Goal: Obtain resource: Download file/media

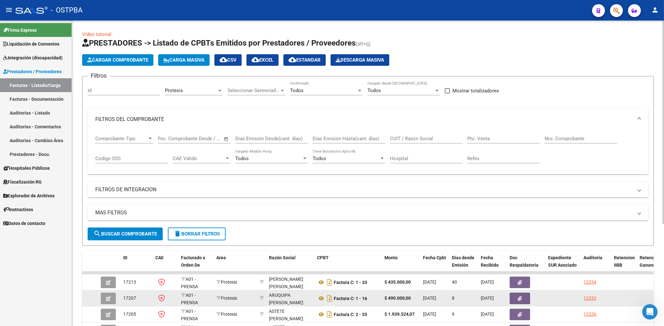
scroll to position [153, 0]
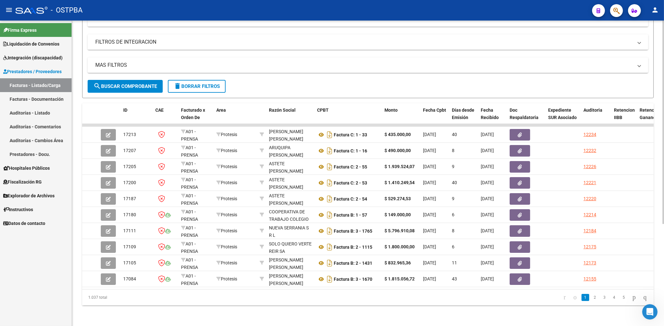
click at [145, 83] on span "search Buscar Comprobante" at bounding box center [125, 86] width 64 height 6
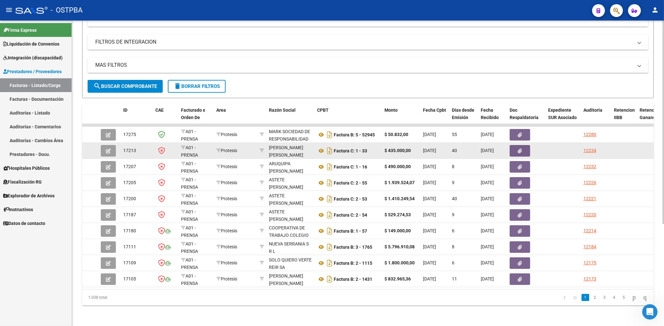
click at [522, 148] on button "button" at bounding box center [520, 151] width 21 height 12
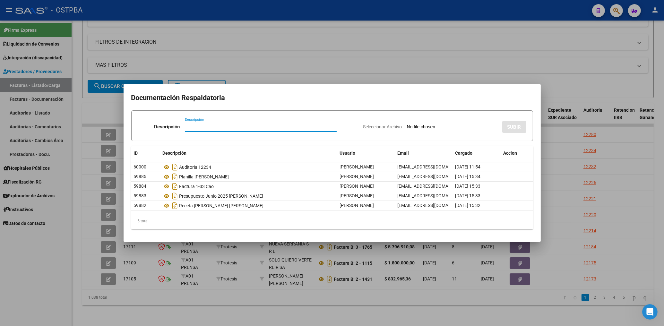
click at [341, 74] on div at bounding box center [332, 163] width 664 height 326
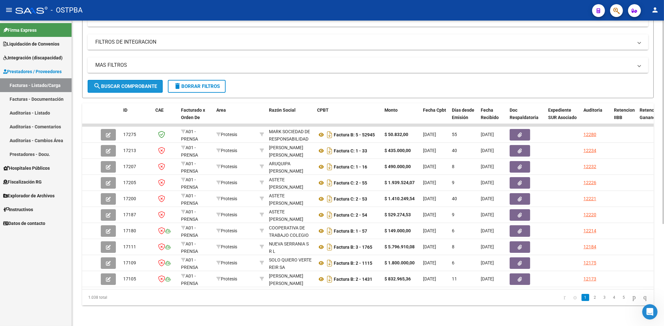
click at [130, 83] on span "search Buscar Comprobante" at bounding box center [125, 86] width 64 height 6
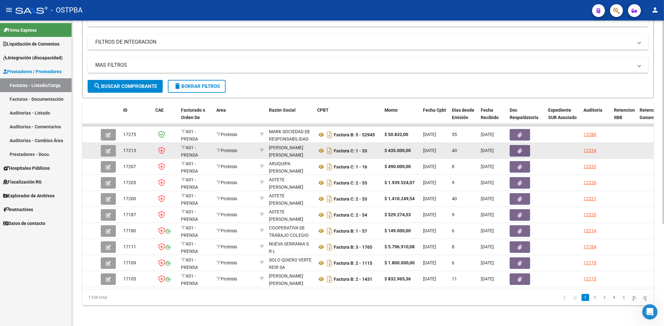
click at [521, 149] on icon "button" at bounding box center [520, 151] width 4 height 5
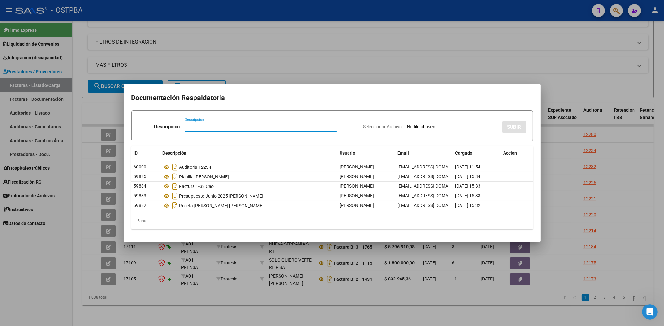
click at [474, 71] on div at bounding box center [332, 163] width 664 height 326
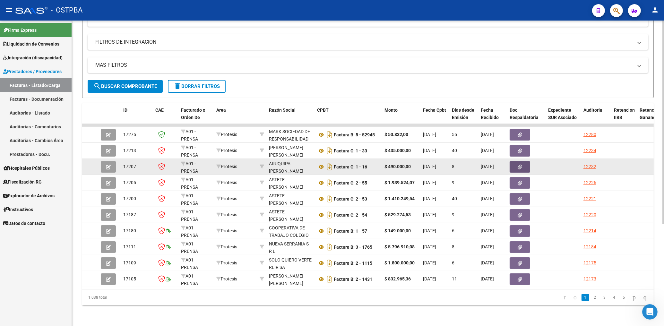
click at [524, 161] on button "button" at bounding box center [520, 167] width 21 height 12
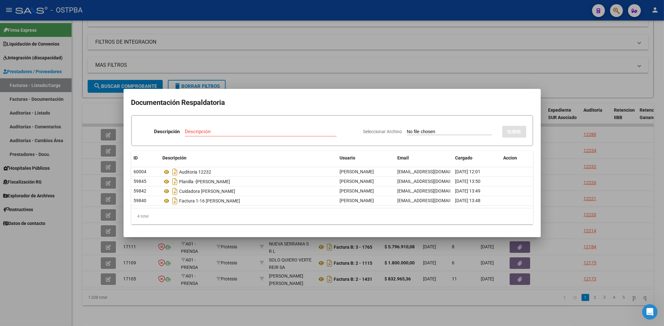
click at [433, 74] on div at bounding box center [332, 163] width 664 height 326
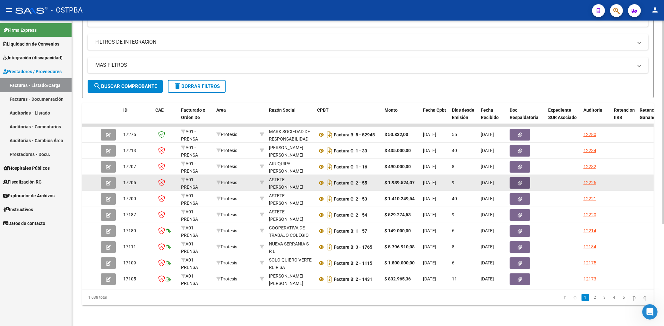
click at [520, 181] on icon "button" at bounding box center [520, 183] width 4 height 5
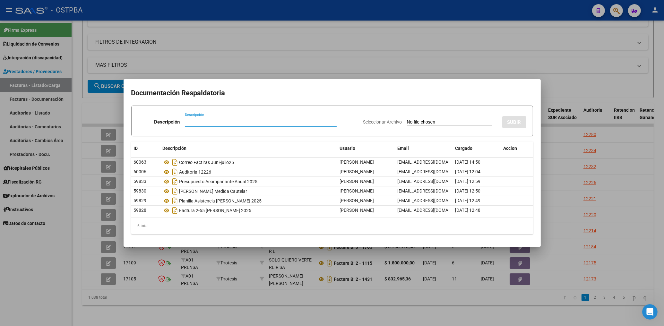
click at [364, 71] on div at bounding box center [332, 163] width 664 height 326
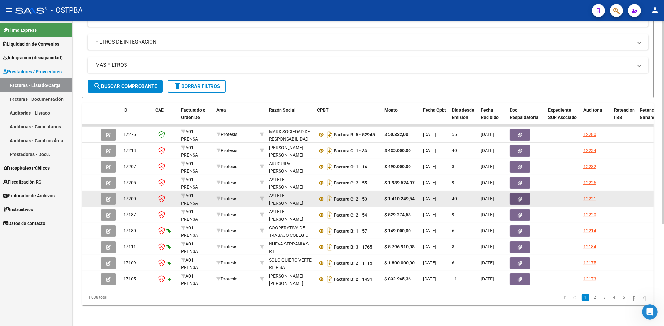
click at [516, 195] on button "button" at bounding box center [520, 199] width 21 height 12
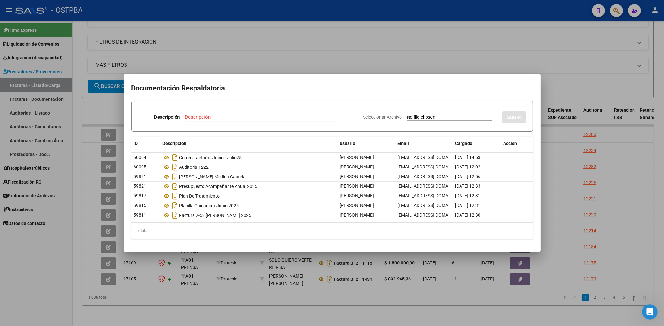
click at [408, 64] on div at bounding box center [332, 163] width 664 height 326
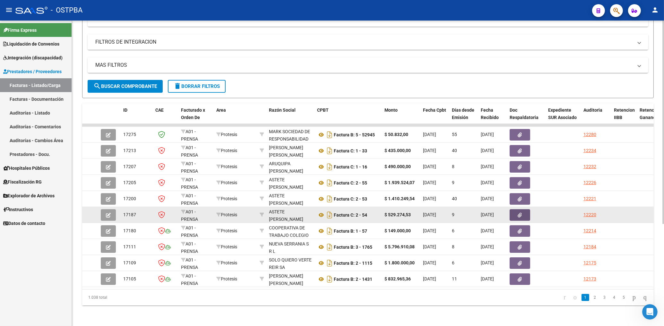
click at [519, 213] on icon "button" at bounding box center [520, 215] width 4 height 5
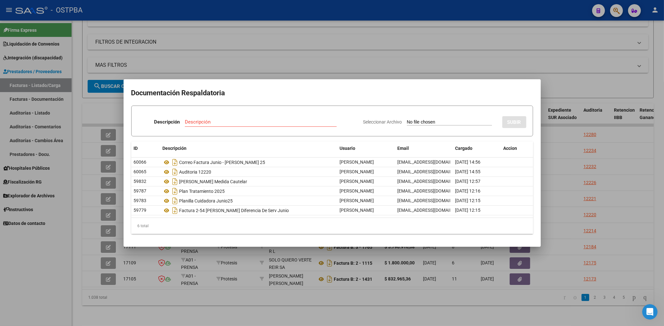
click at [362, 61] on div at bounding box center [332, 163] width 664 height 326
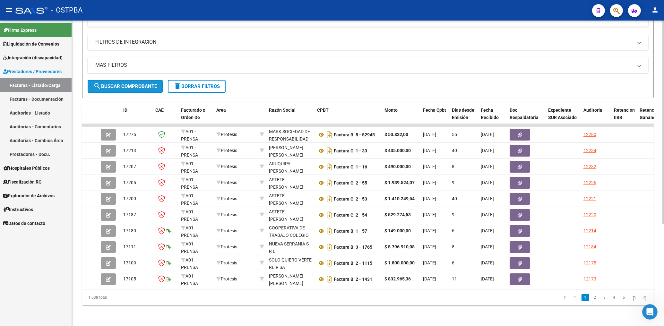
click at [141, 83] on span "search Buscar Comprobante" at bounding box center [125, 86] width 64 height 6
click at [111, 83] on span "search Buscar Comprobante" at bounding box center [125, 86] width 64 height 6
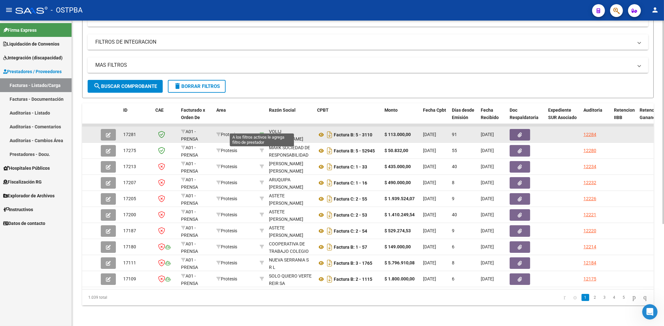
click at [263, 132] on icon at bounding box center [262, 134] width 4 height 4
type input "20218327517"
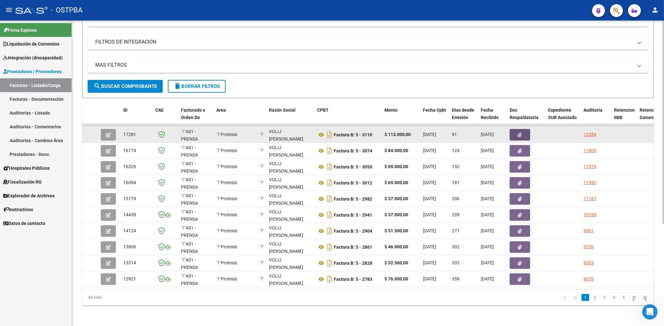
click at [525, 129] on button "button" at bounding box center [520, 135] width 21 height 12
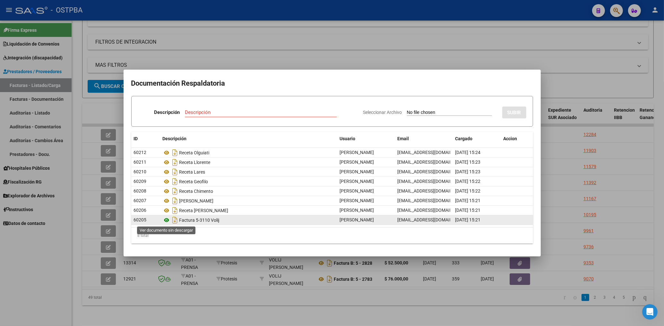
click at [165, 222] on icon at bounding box center [167, 220] width 8 height 8
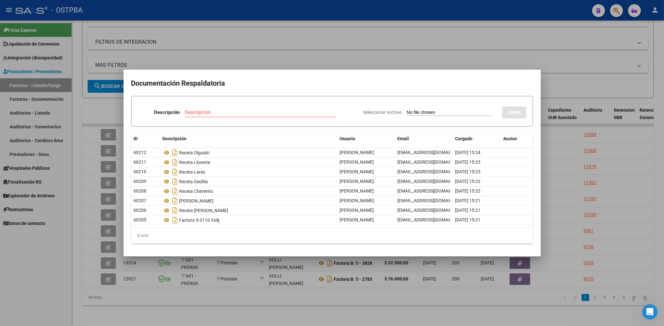
click at [256, 48] on div at bounding box center [332, 163] width 664 height 326
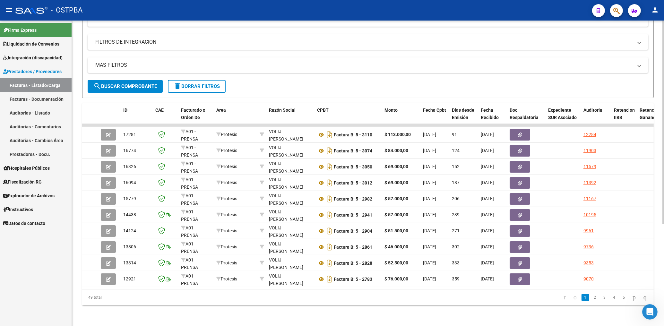
click at [129, 83] on span "search Buscar Comprobante" at bounding box center [125, 86] width 64 height 6
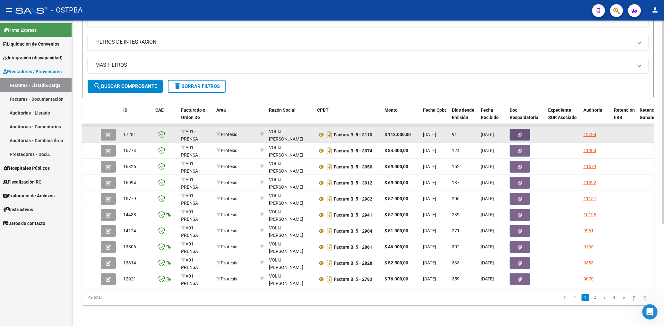
click at [518, 129] on button "button" at bounding box center [520, 135] width 21 height 12
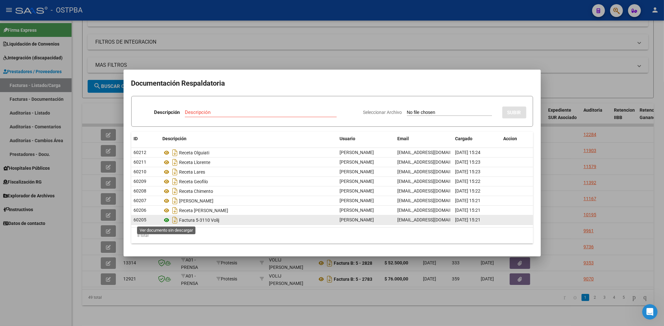
click at [165, 221] on icon at bounding box center [167, 220] width 8 height 8
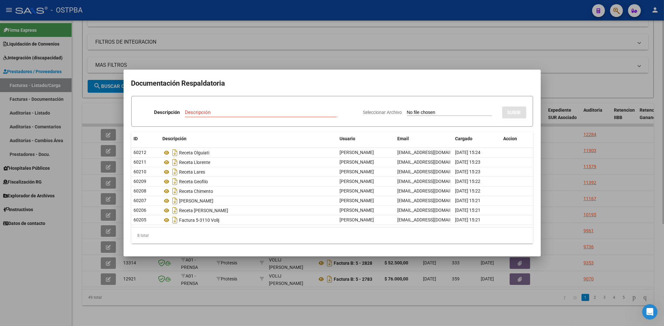
click at [361, 56] on div at bounding box center [332, 163] width 664 height 326
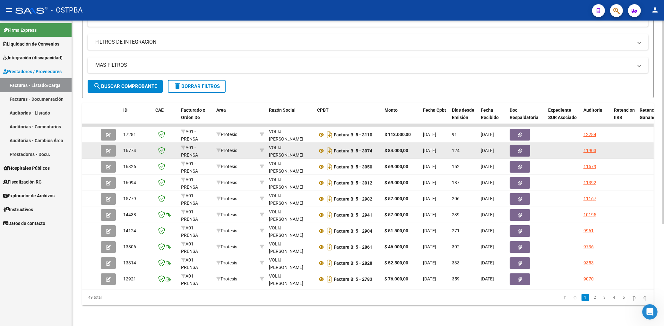
click at [517, 145] on button "button" at bounding box center [520, 151] width 21 height 12
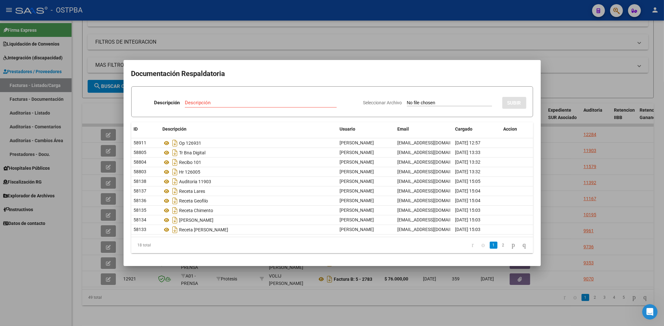
click at [322, 39] on div at bounding box center [332, 163] width 664 height 326
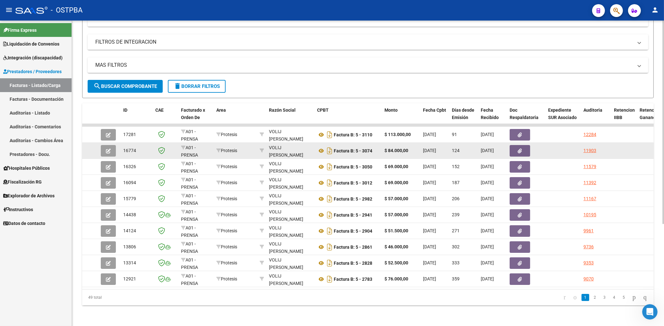
click at [108, 149] on icon "button" at bounding box center [108, 151] width 5 height 5
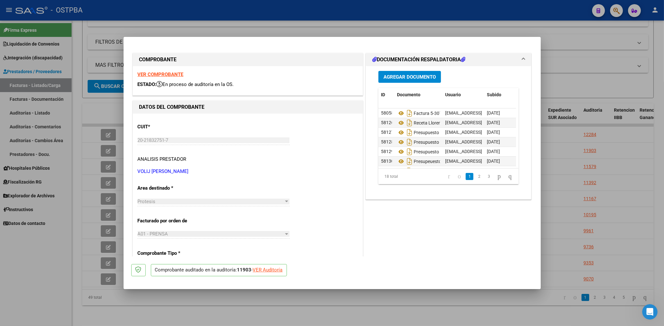
click at [175, 76] on strong "VER COMPROBANTE" at bounding box center [161, 75] width 46 height 6
click at [367, 33] on div at bounding box center [332, 163] width 664 height 326
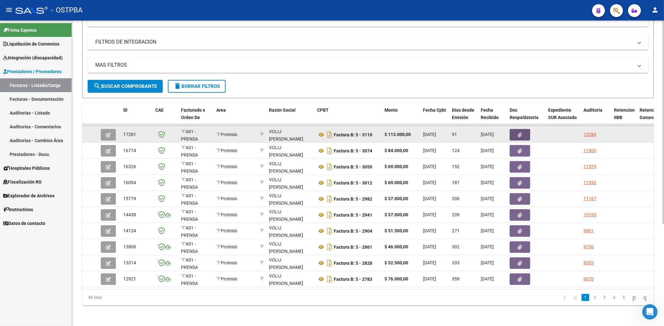
click at [523, 132] on button "button" at bounding box center [520, 135] width 21 height 12
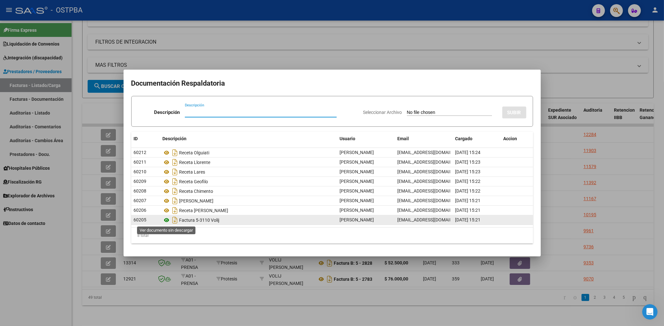
click at [167, 220] on icon at bounding box center [167, 220] width 8 height 8
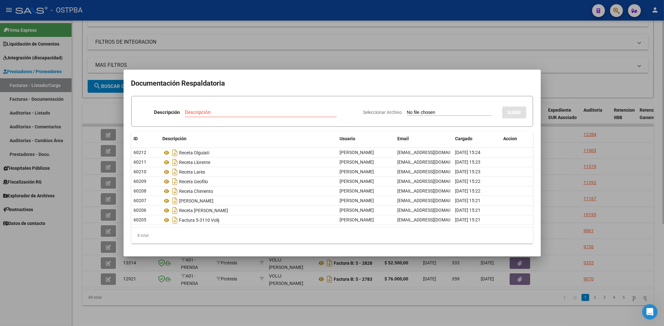
click at [282, 56] on div at bounding box center [332, 163] width 664 height 326
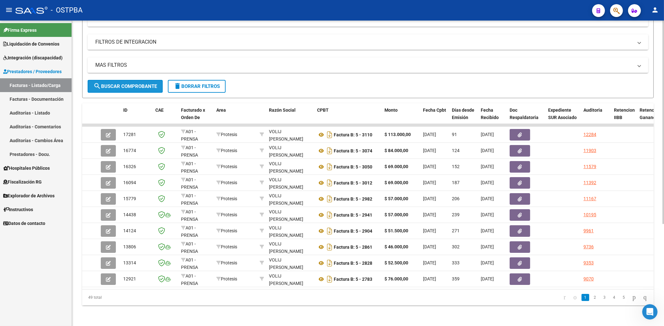
click at [130, 83] on span "search Buscar Comprobante" at bounding box center [125, 86] width 64 height 6
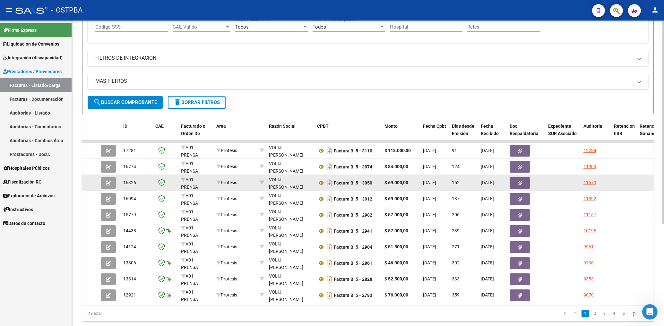
scroll to position [119, 0]
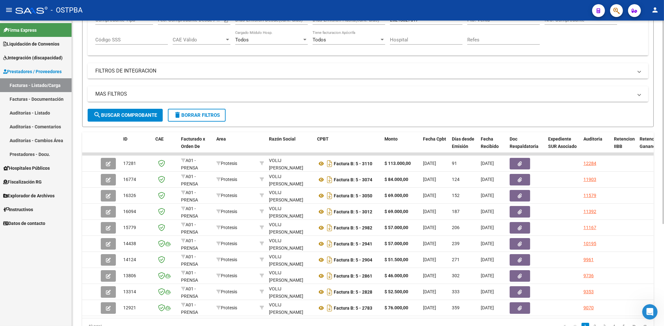
click at [187, 115] on span "delete Borrar Filtros" at bounding box center [197, 115] width 46 height 6
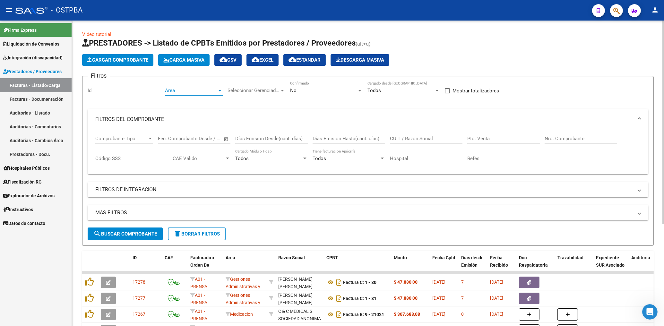
click at [183, 91] on span "Area" at bounding box center [191, 91] width 52 height 6
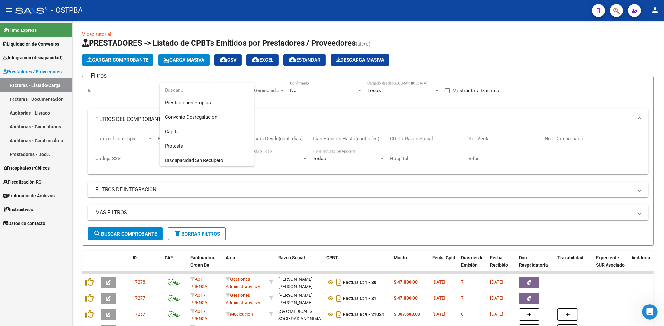
scroll to position [76, 0]
click at [180, 144] on span "Protesis" at bounding box center [174, 144] width 18 height 6
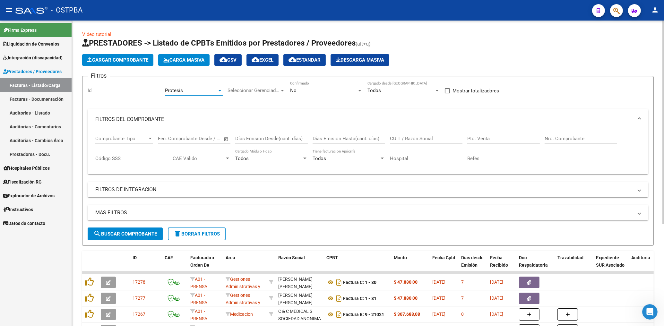
click at [311, 91] on div "No" at bounding box center [323, 91] width 67 height 6
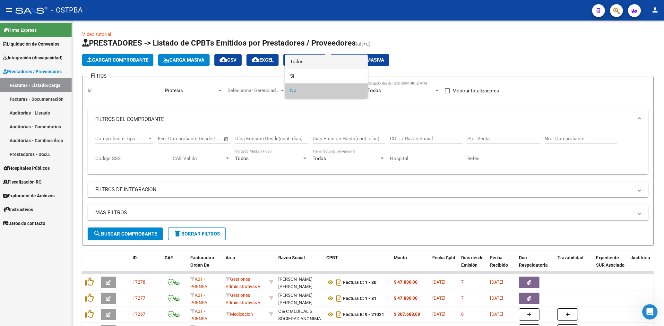
click at [298, 62] on span "Todos" at bounding box center [326, 62] width 73 height 14
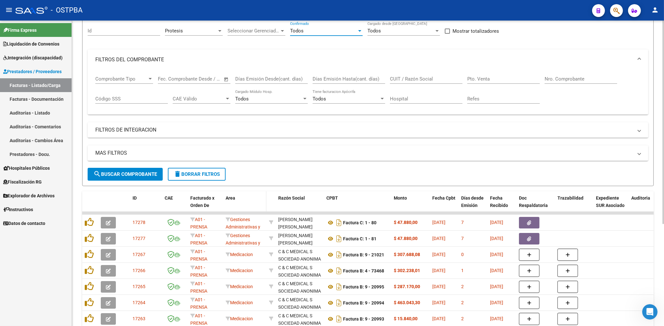
scroll to position [103, 0]
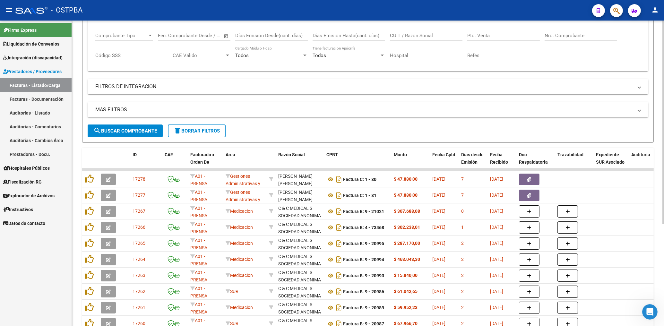
click at [137, 133] on span "search Buscar Comprobante" at bounding box center [125, 131] width 64 height 6
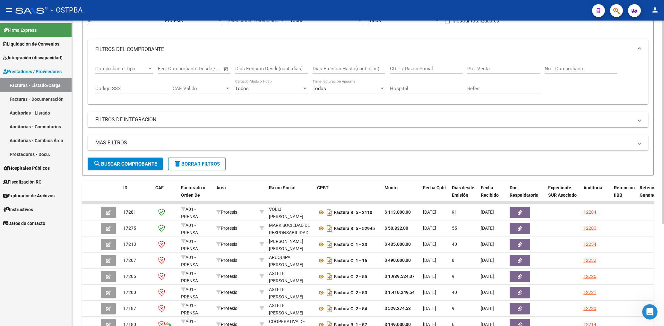
scroll to position [34, 0]
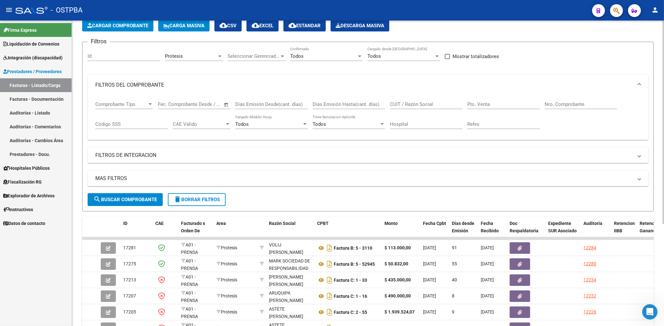
click at [192, 54] on div "Protesis" at bounding box center [191, 56] width 52 height 6
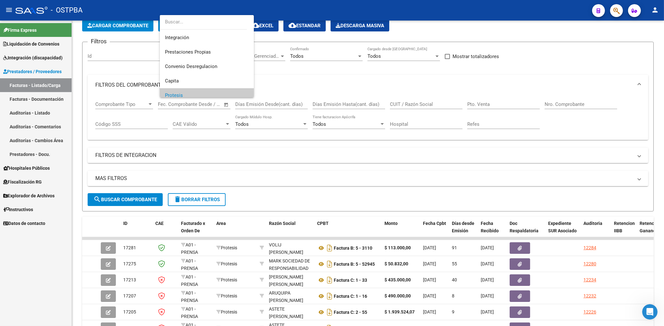
scroll to position [20, 0]
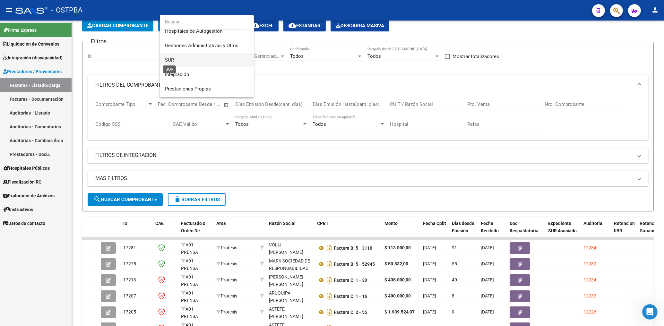
click at [168, 59] on span "SUR" at bounding box center [169, 60] width 9 height 6
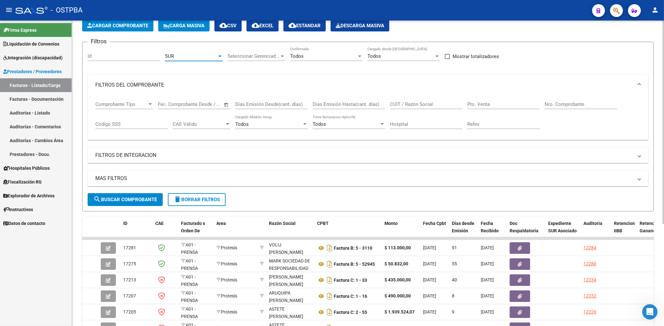
scroll to position [69, 0]
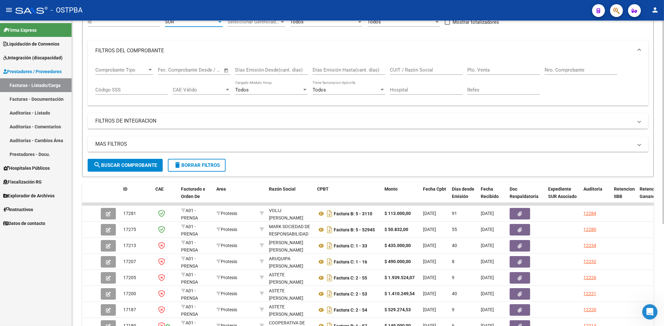
click at [141, 164] on span "search Buscar Comprobante" at bounding box center [125, 165] width 64 height 6
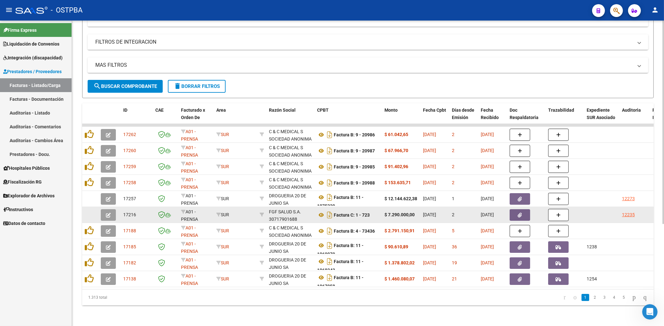
scroll to position [153, 0]
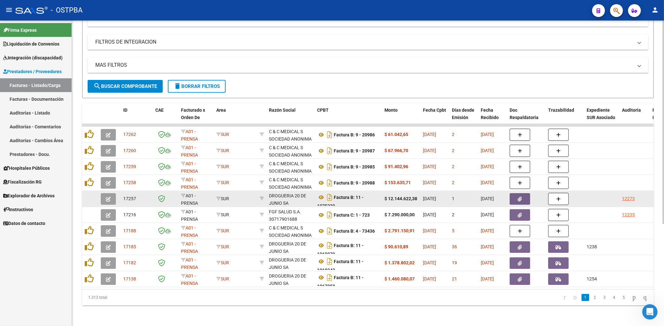
click at [525, 193] on button "button" at bounding box center [520, 199] width 21 height 12
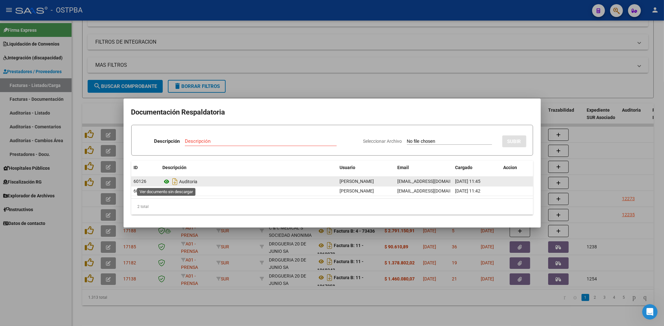
click at [164, 180] on icon at bounding box center [167, 182] width 8 height 8
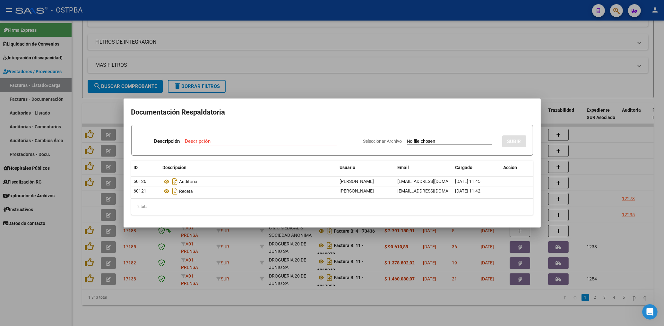
click at [298, 60] on div at bounding box center [332, 163] width 664 height 326
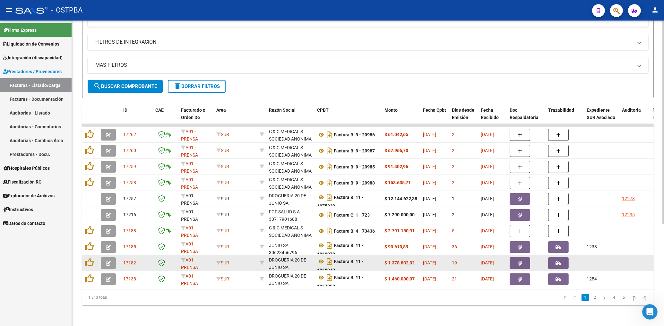
scroll to position [8, 0]
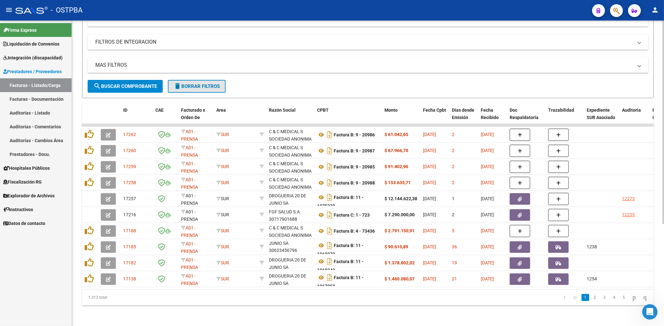
click at [214, 83] on span "delete Borrar Filtros" at bounding box center [197, 86] width 46 height 6
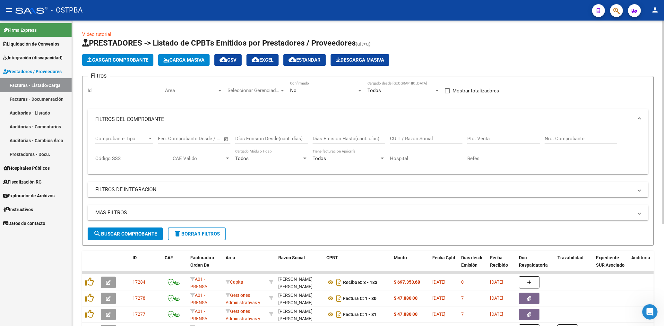
click at [193, 86] on div "Area Area" at bounding box center [194, 88] width 58 height 14
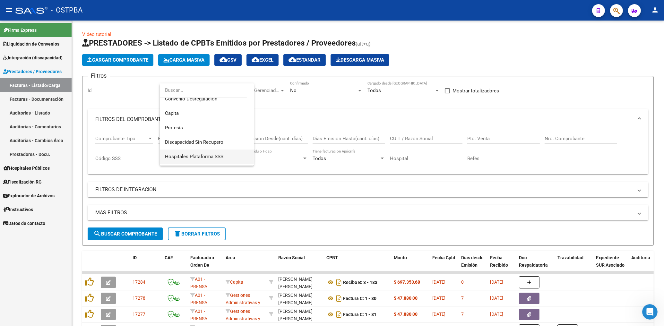
scroll to position [96, 0]
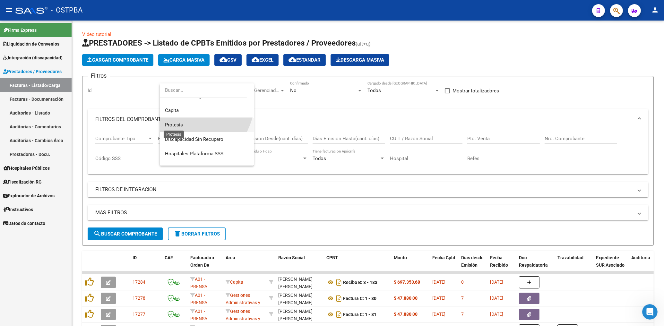
click at [172, 126] on span "Protesis" at bounding box center [174, 125] width 18 height 6
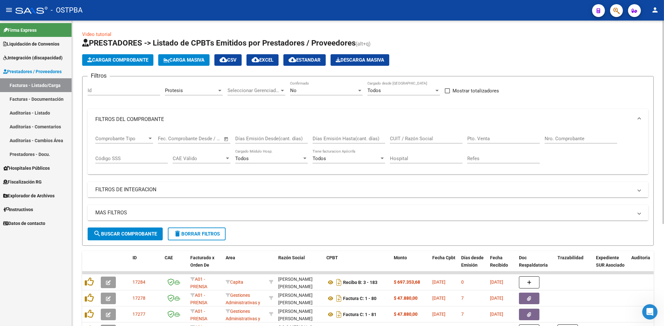
click at [315, 94] on div "No Confirmado" at bounding box center [326, 88] width 73 height 14
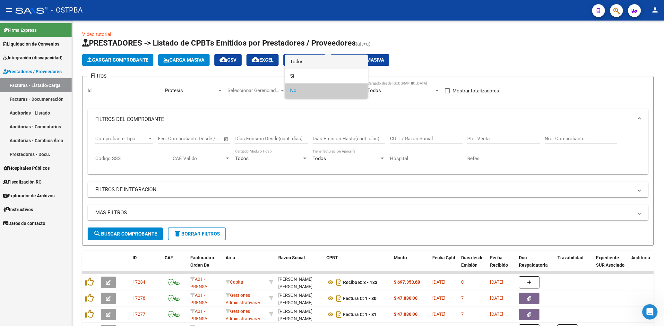
click at [297, 67] on span "Todos" at bounding box center [326, 62] width 73 height 14
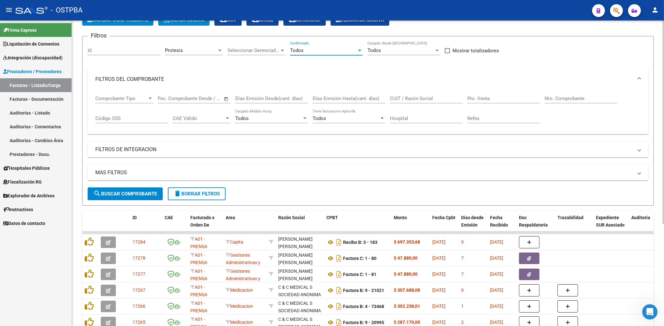
scroll to position [69, 0]
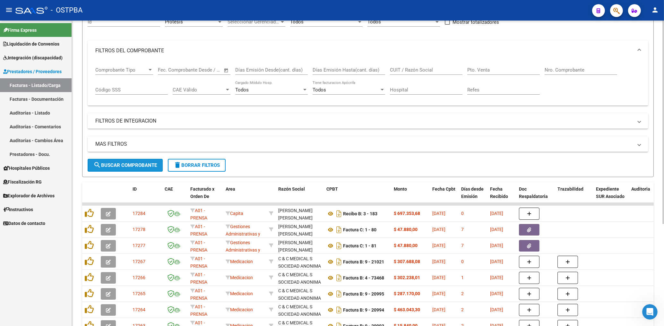
click at [144, 169] on button "search Buscar Comprobante" at bounding box center [125, 165] width 75 height 13
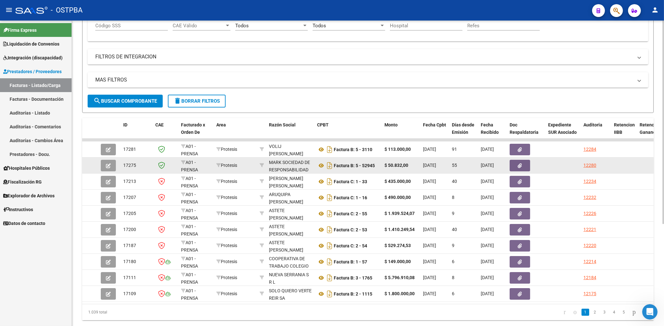
scroll to position [137, 0]
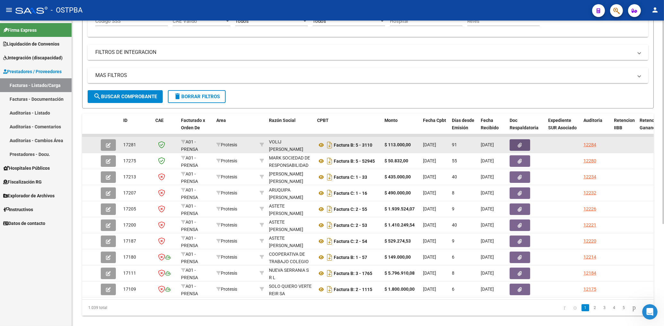
click at [523, 148] on button "button" at bounding box center [520, 145] width 21 height 12
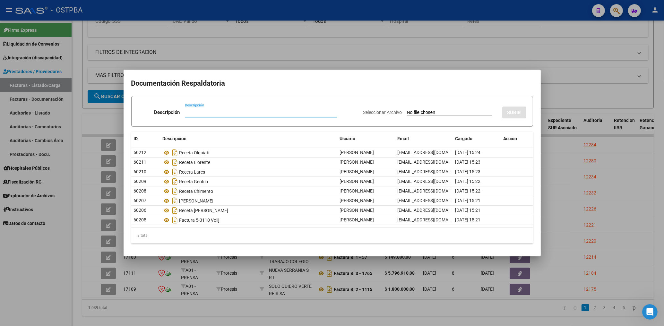
click at [353, 50] on div at bounding box center [332, 163] width 664 height 326
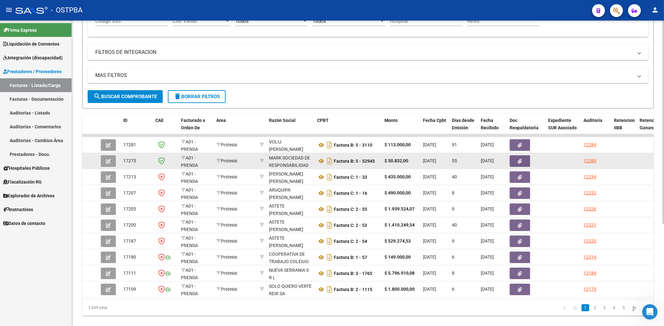
click at [522, 160] on icon "button" at bounding box center [520, 161] width 4 height 5
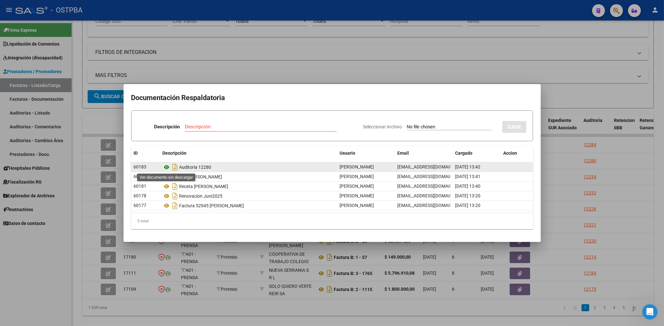
click at [168, 169] on icon at bounding box center [167, 167] width 8 height 8
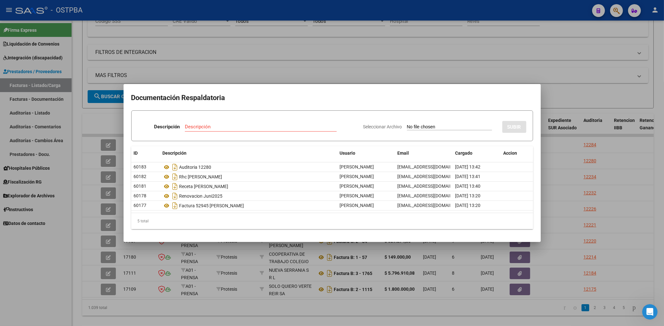
click at [294, 53] on div at bounding box center [332, 163] width 664 height 326
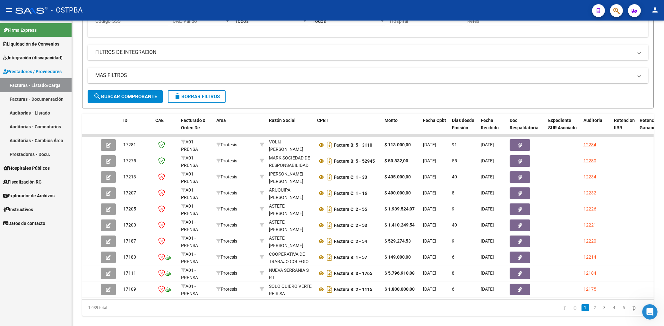
click at [31, 261] on div "Firma Express Liquidación de Convenios Gastos - Items Gastos - Facturas Integra…" at bounding box center [36, 173] width 72 height 305
